Goal: Transaction & Acquisition: Purchase product/service

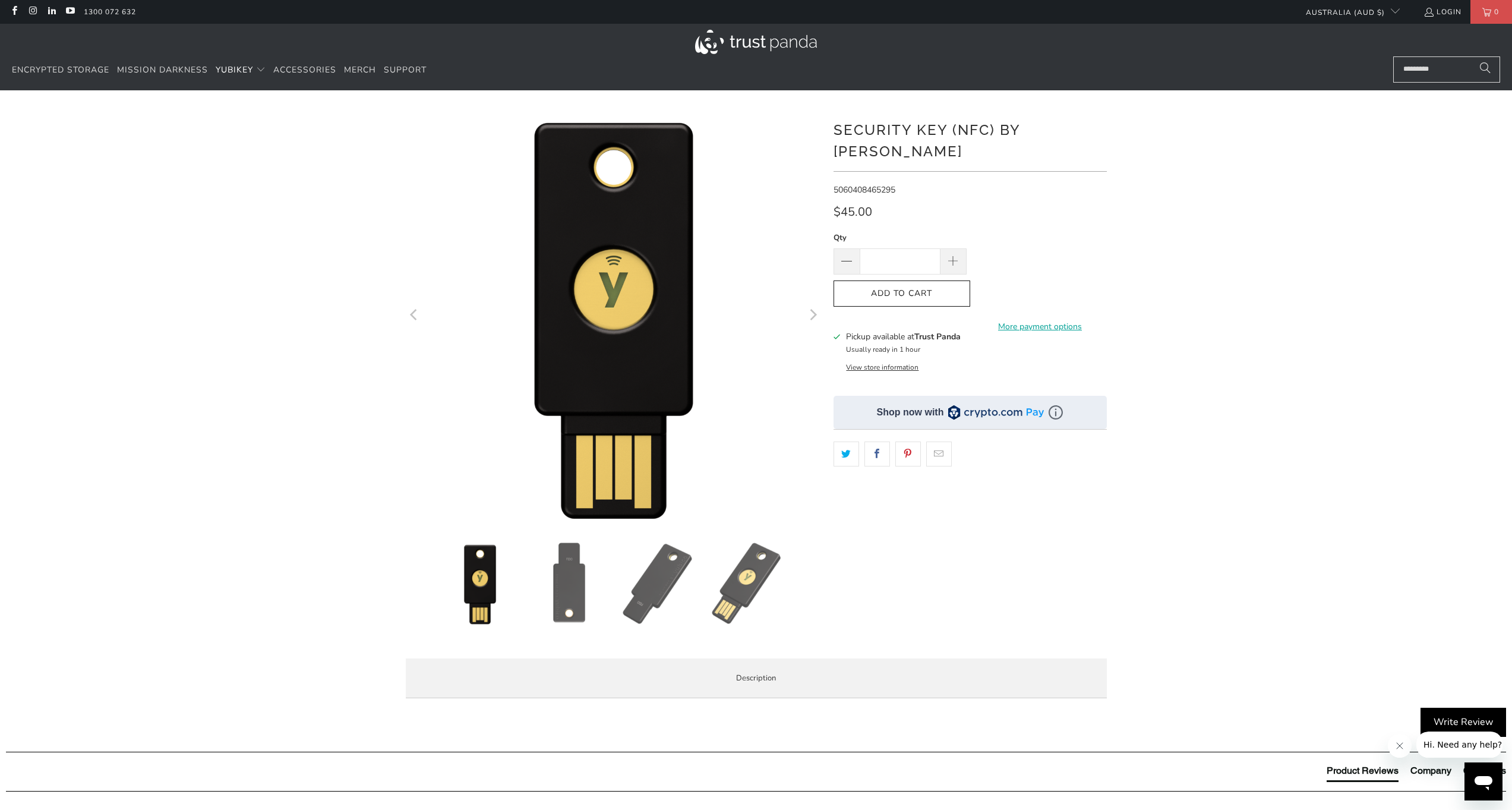
click at [563, 591] on img at bounding box center [569, 583] width 83 height 83
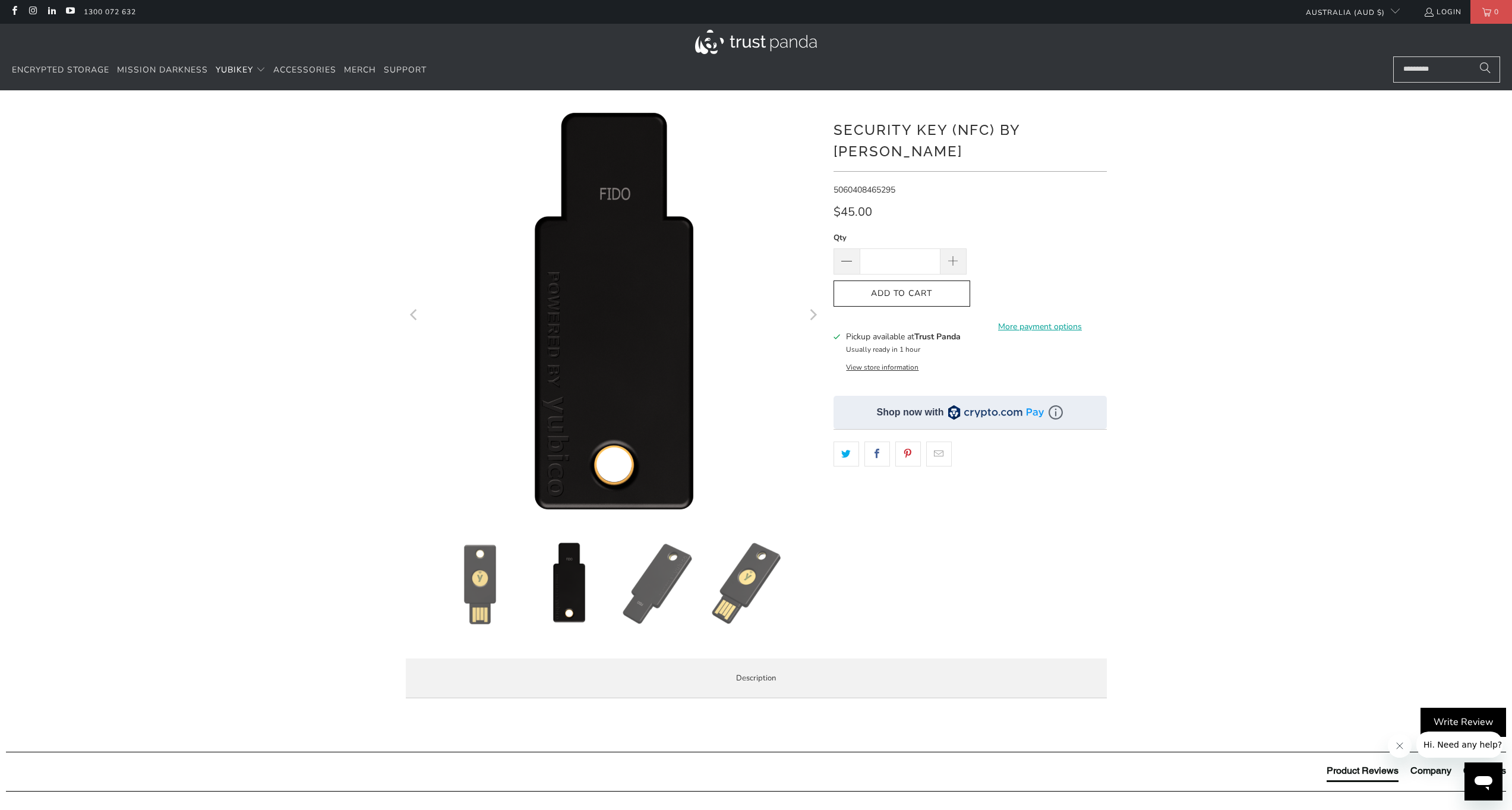
click at [632, 590] on img at bounding box center [658, 583] width 83 height 83
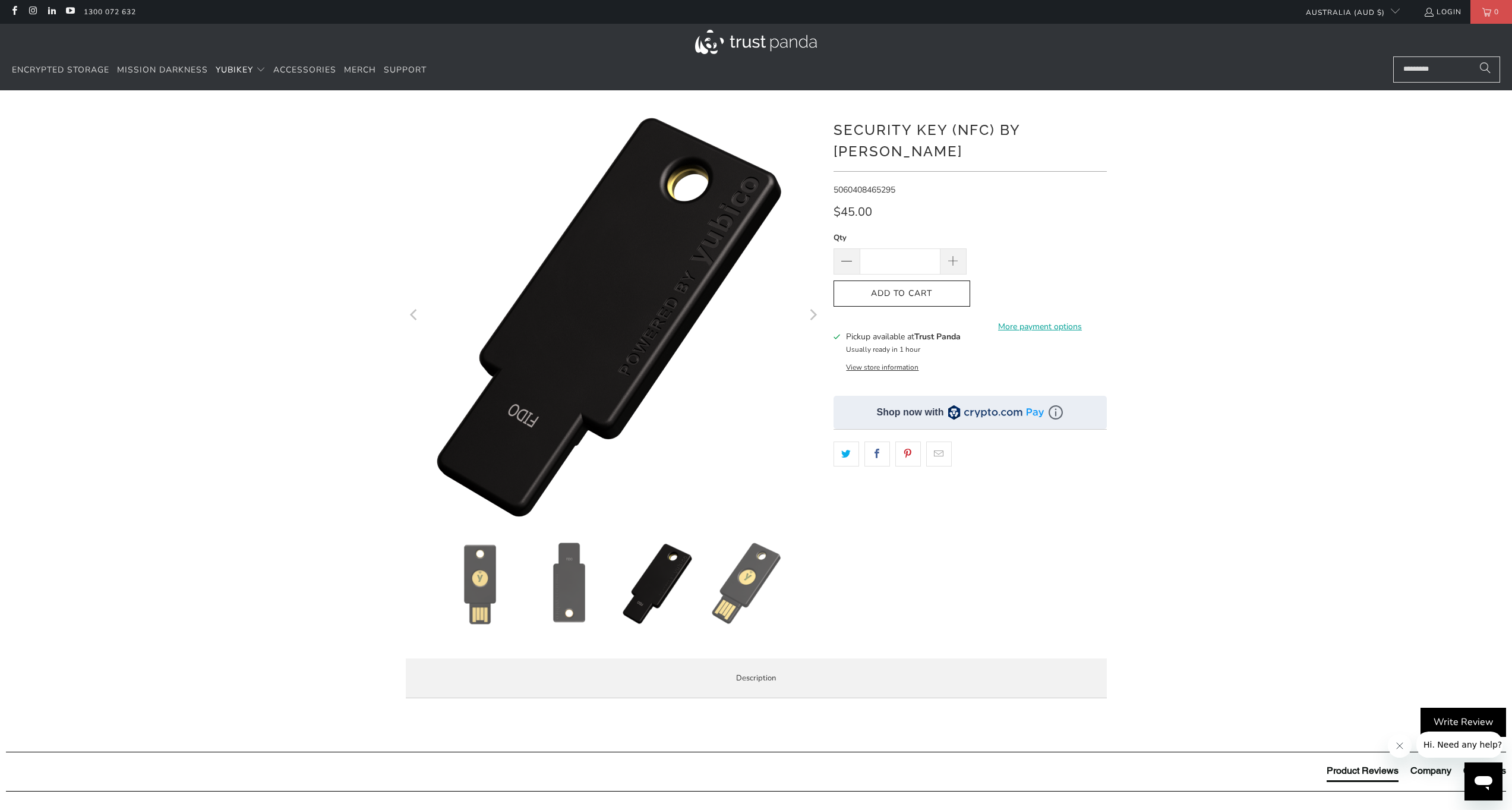
click at [729, 583] on img at bounding box center [747, 583] width 83 height 83
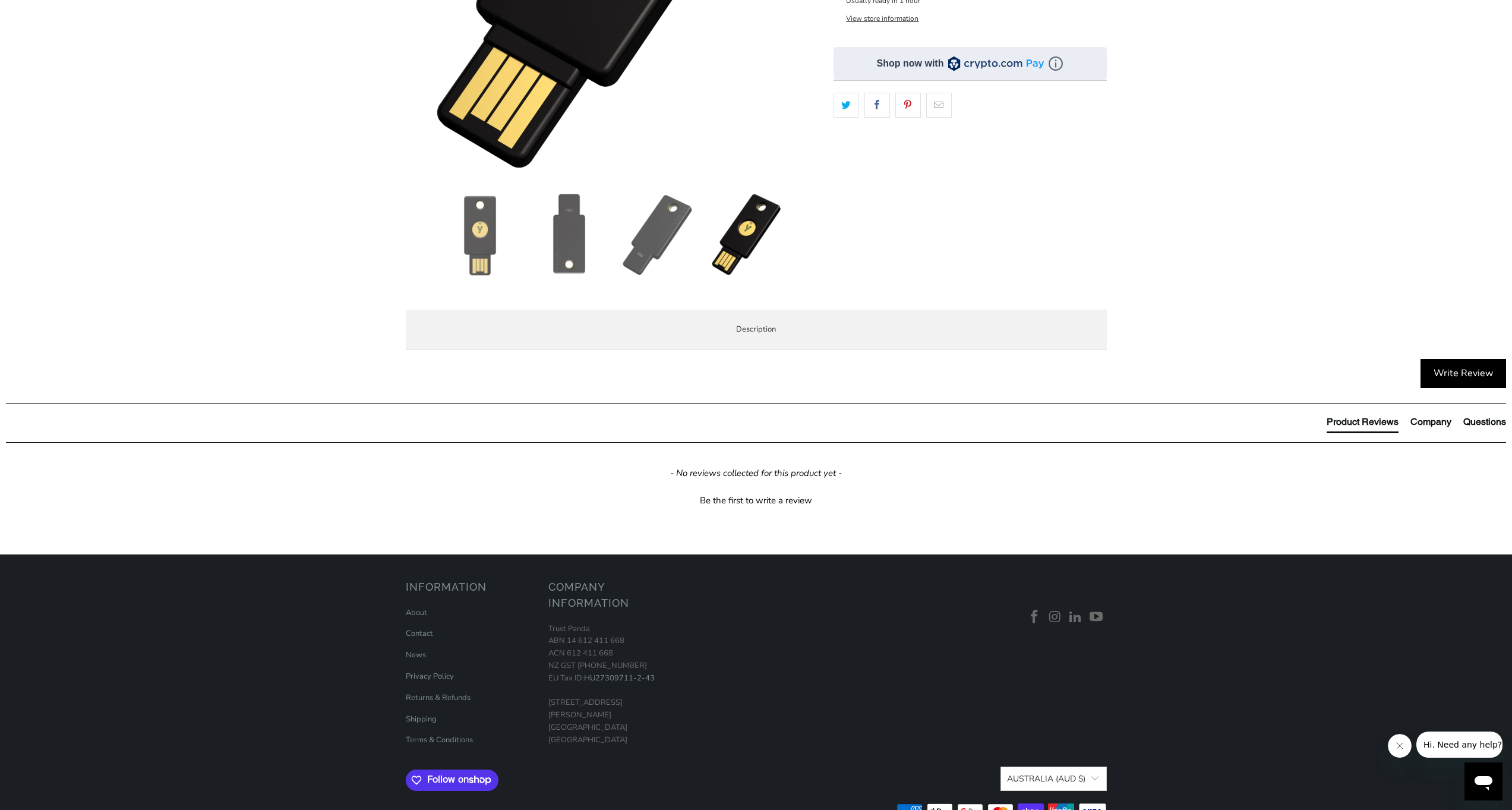
scroll to position [351, 0]
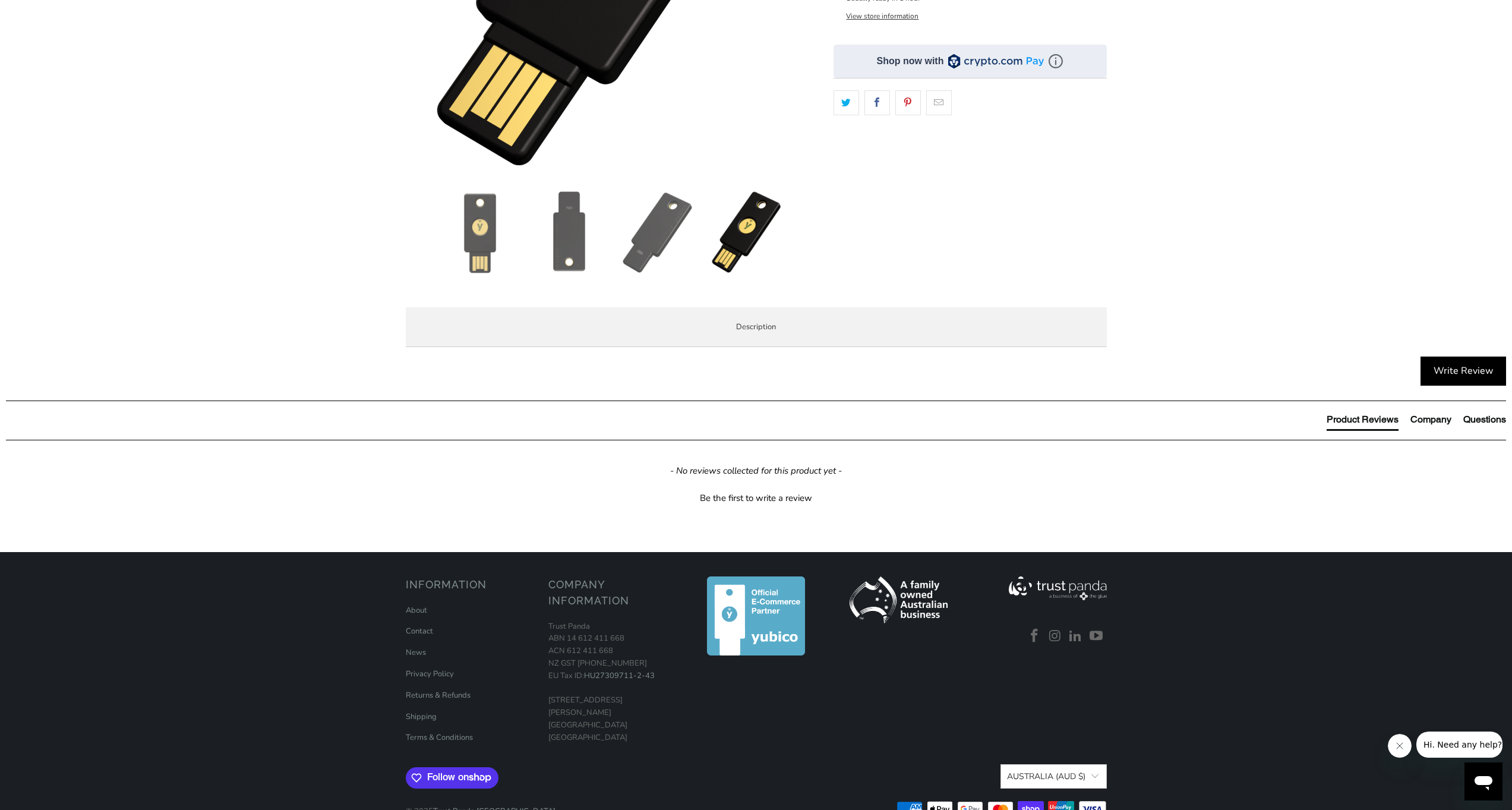
click at [0, 0] on span "Specifications" at bounding box center [0, 0] width 0 height 0
click at [0, 0] on span "Overview" at bounding box center [0, 0] width 0 height 0
click at [0, 0] on span "Specifications" at bounding box center [0, 0] width 0 height 0
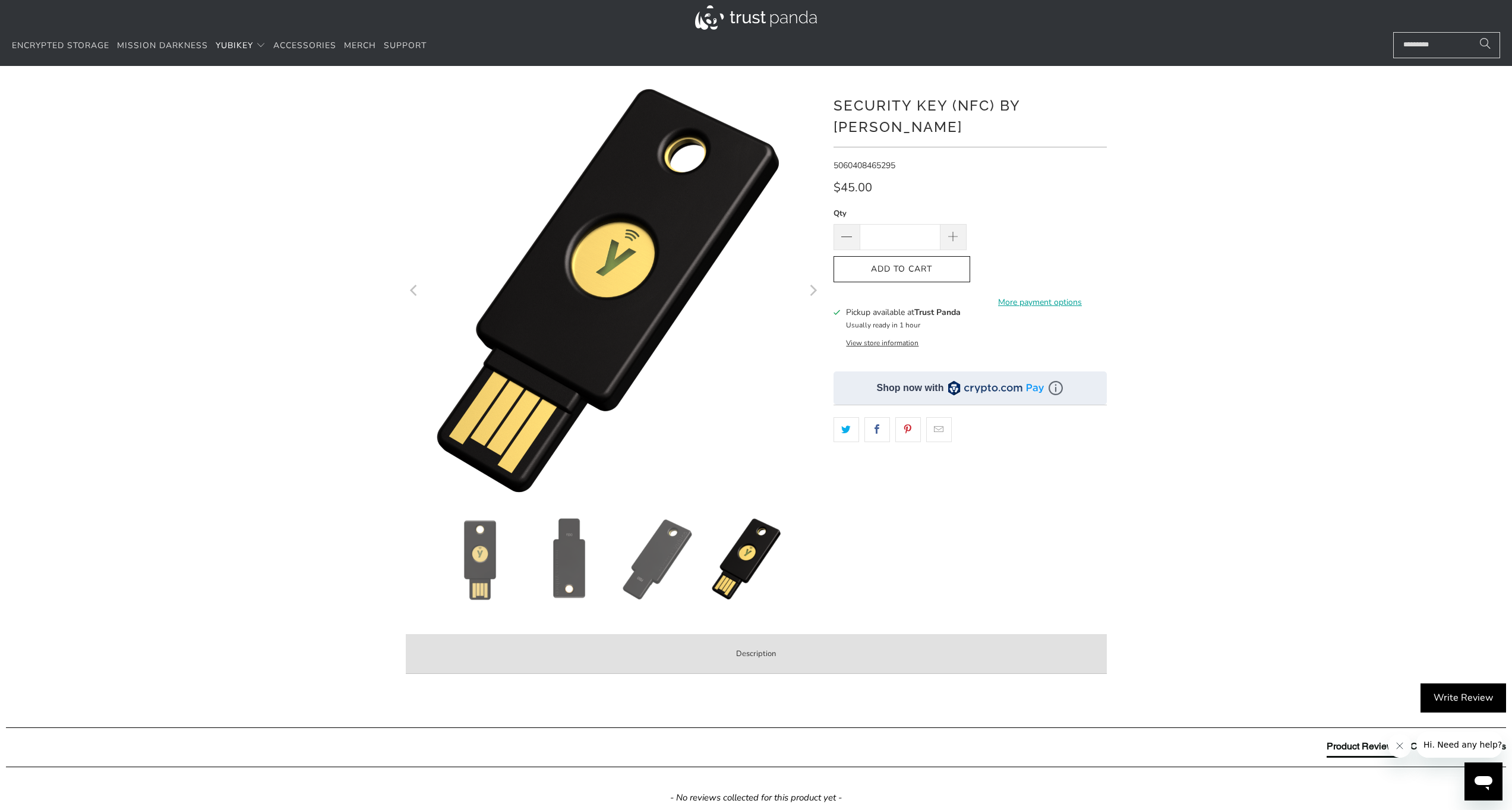
scroll to position [0, 0]
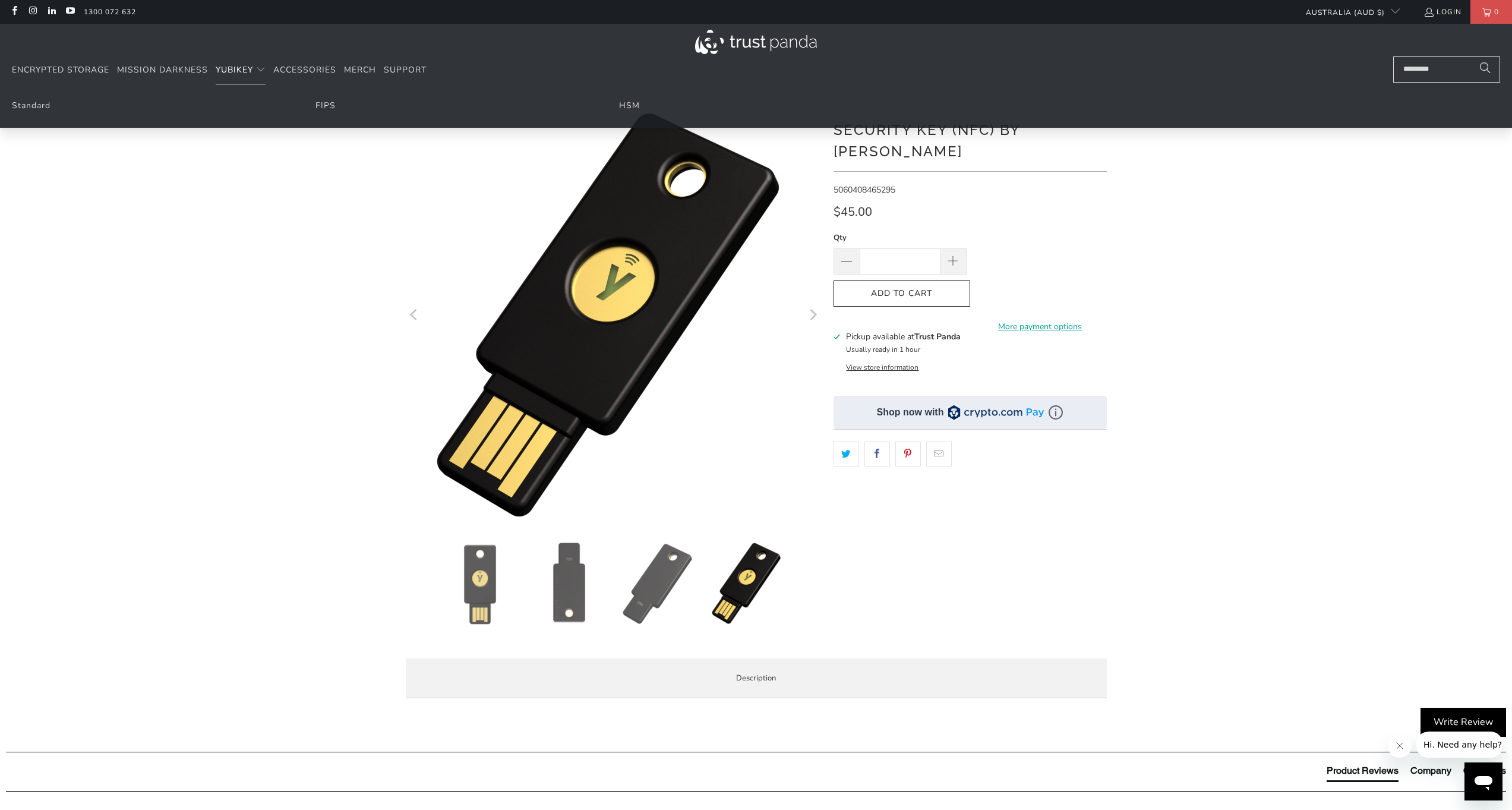
click at [248, 64] on span "YubiKey" at bounding box center [234, 70] width 38 height 11
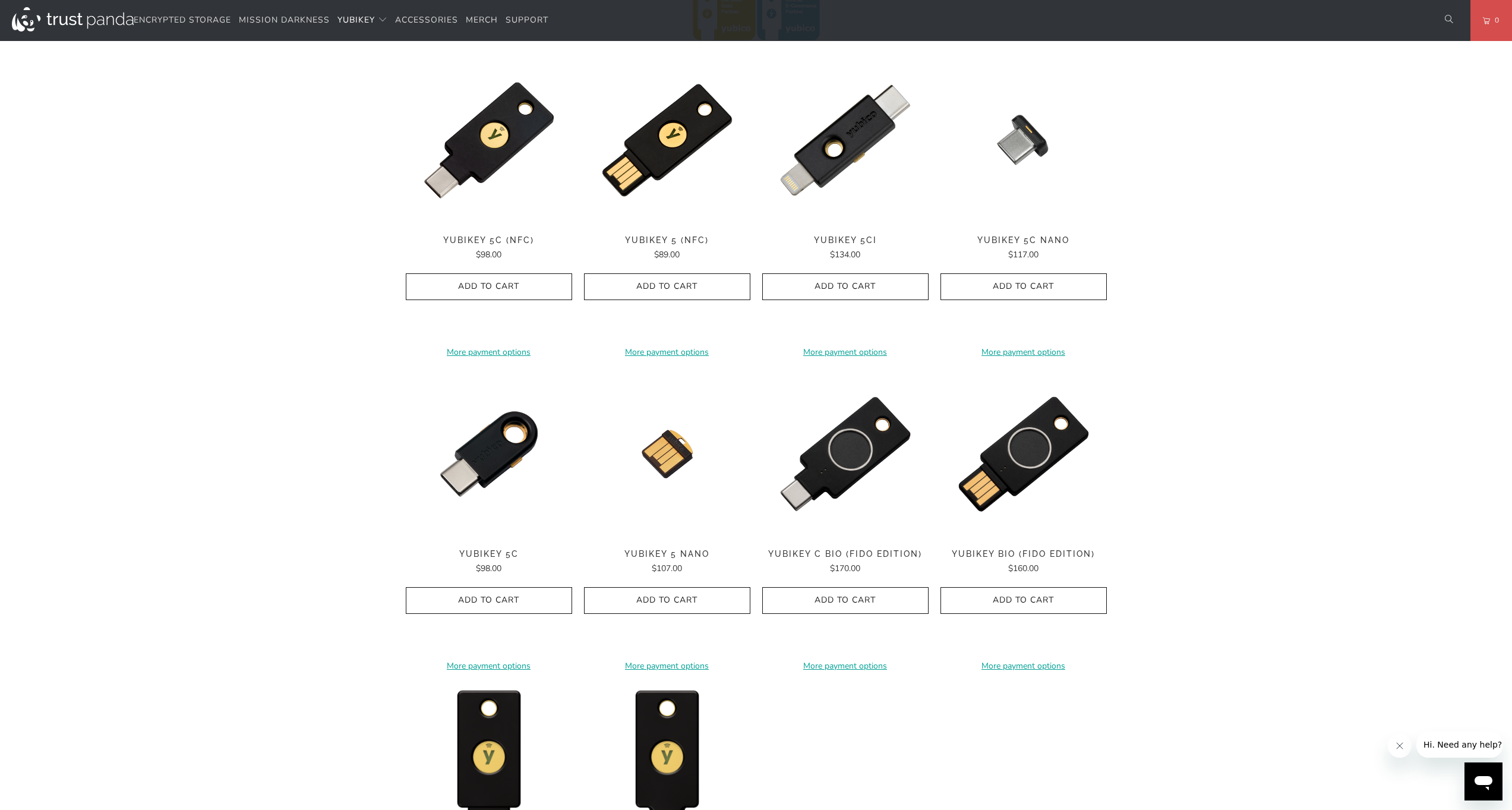
scroll to position [831, 0]
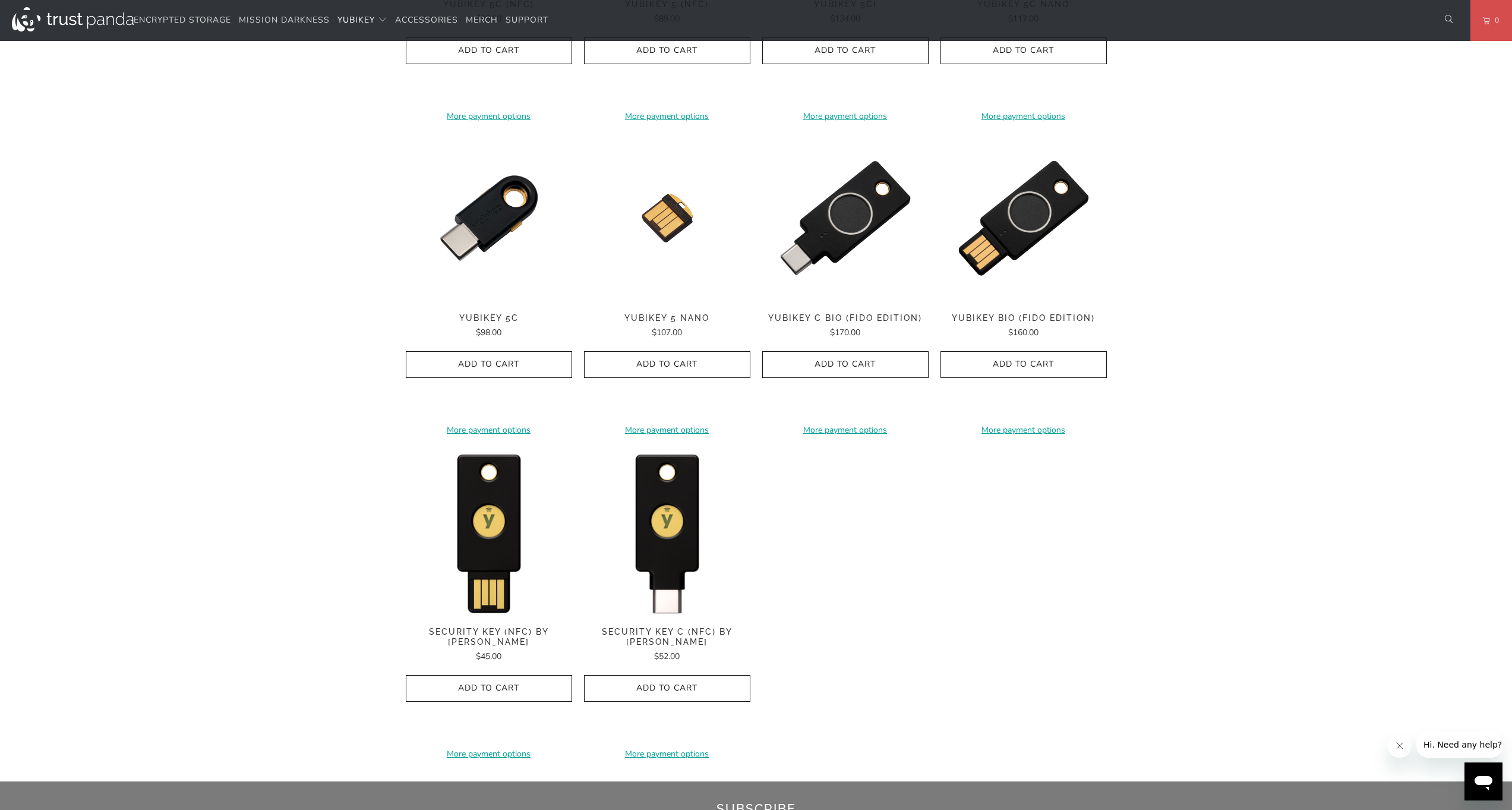
click at [676, 627] on span "Security Key C (NFC) by Yubico" at bounding box center [667, 637] width 166 height 20
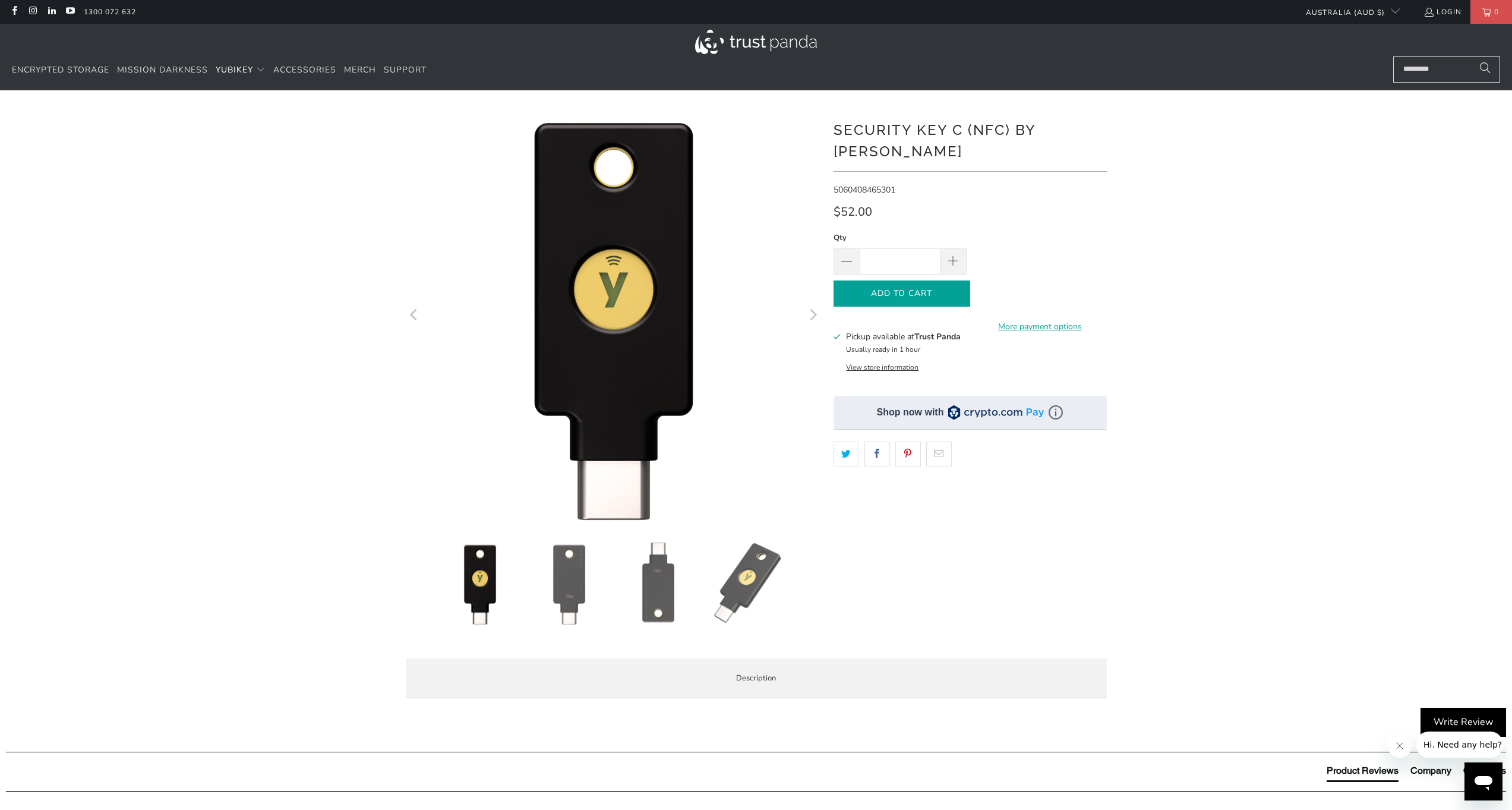
click at [907, 284] on icon "button" at bounding box center [901, 293] width 19 height 19
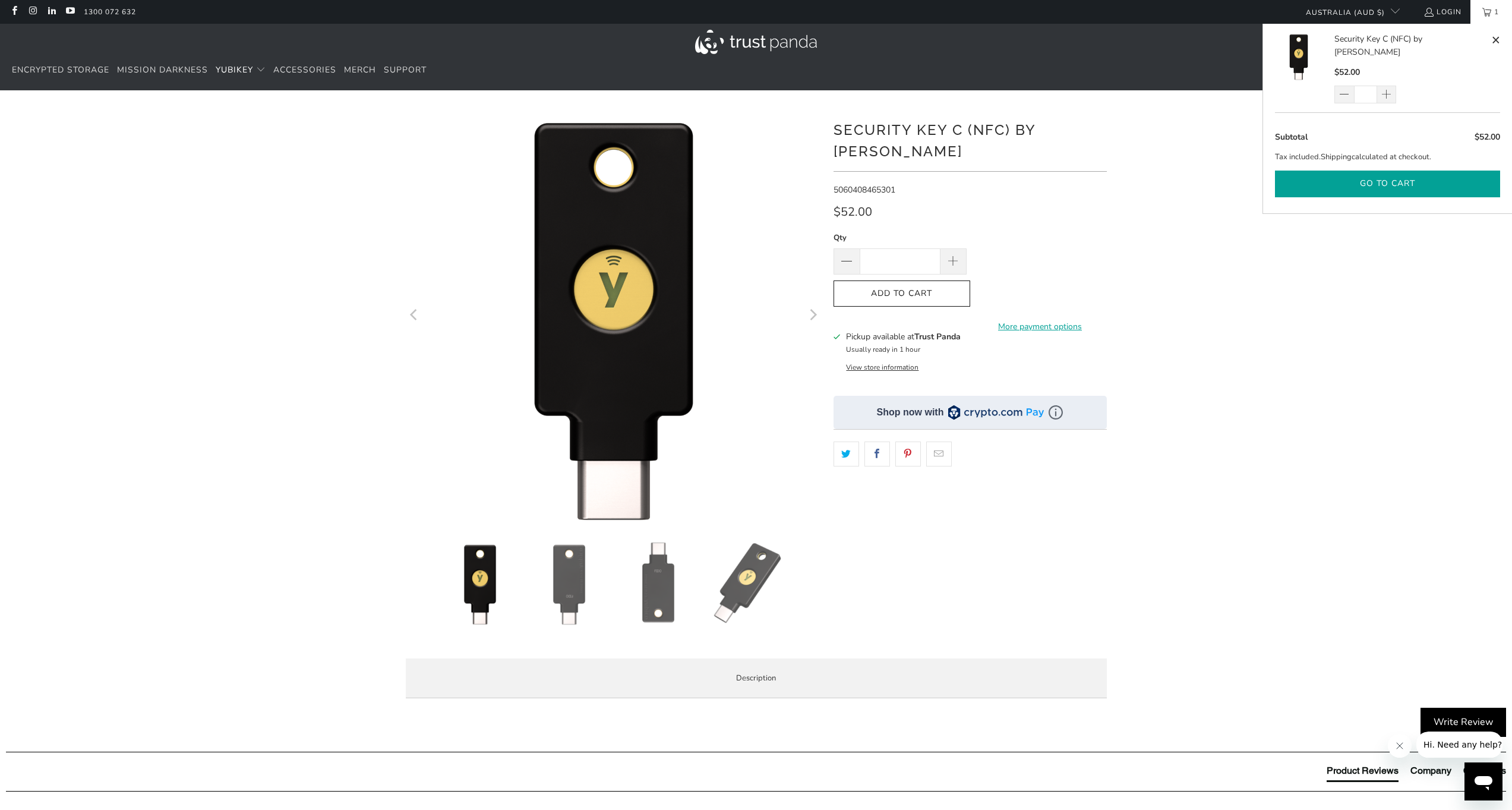
click at [1358, 170] on button "Go to cart" at bounding box center [1387, 183] width 225 height 27
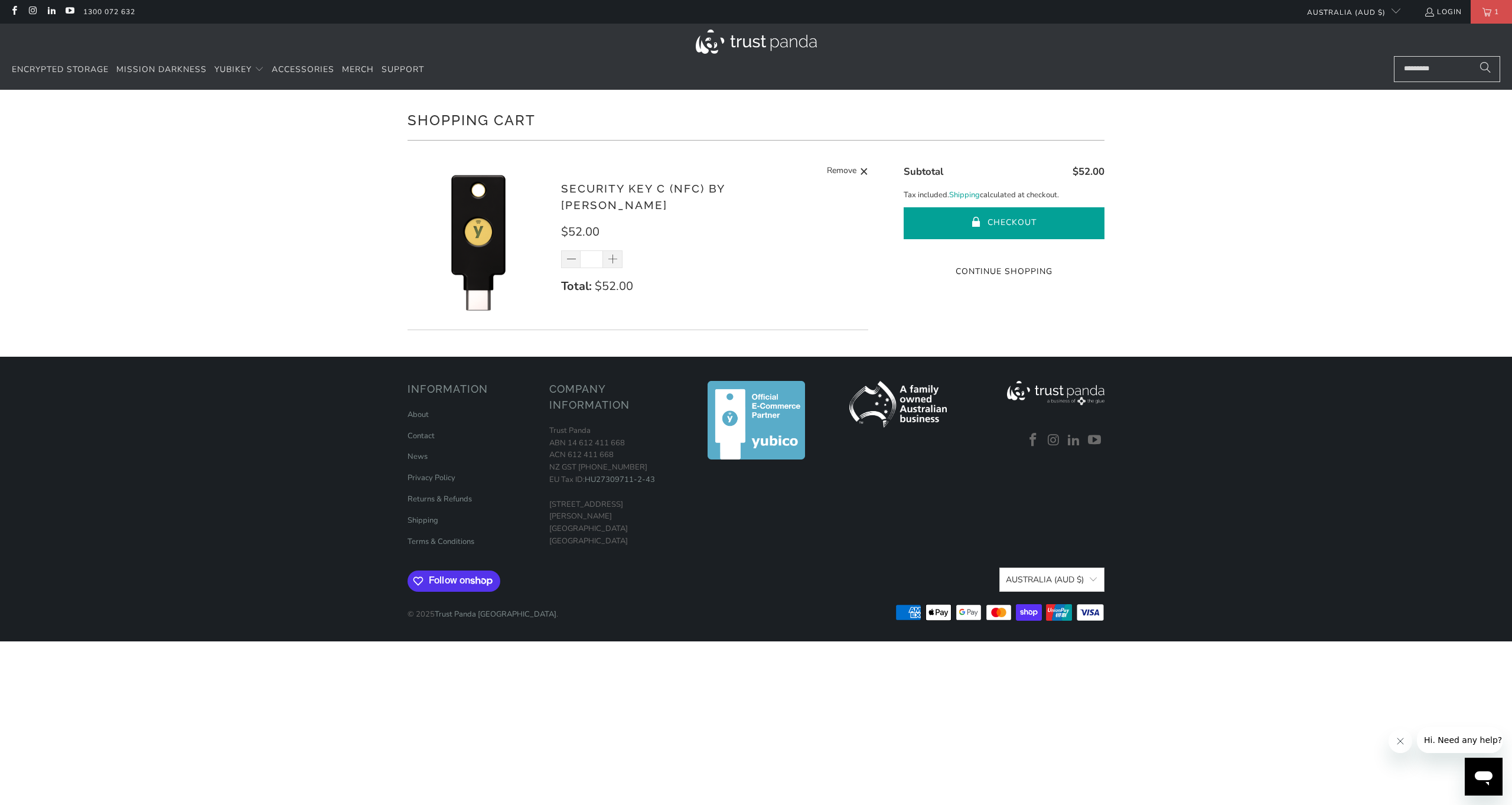
click at [994, 230] on button "Checkout" at bounding box center [1004, 223] width 201 height 32
